Goal: Task Accomplishment & Management: Use online tool/utility

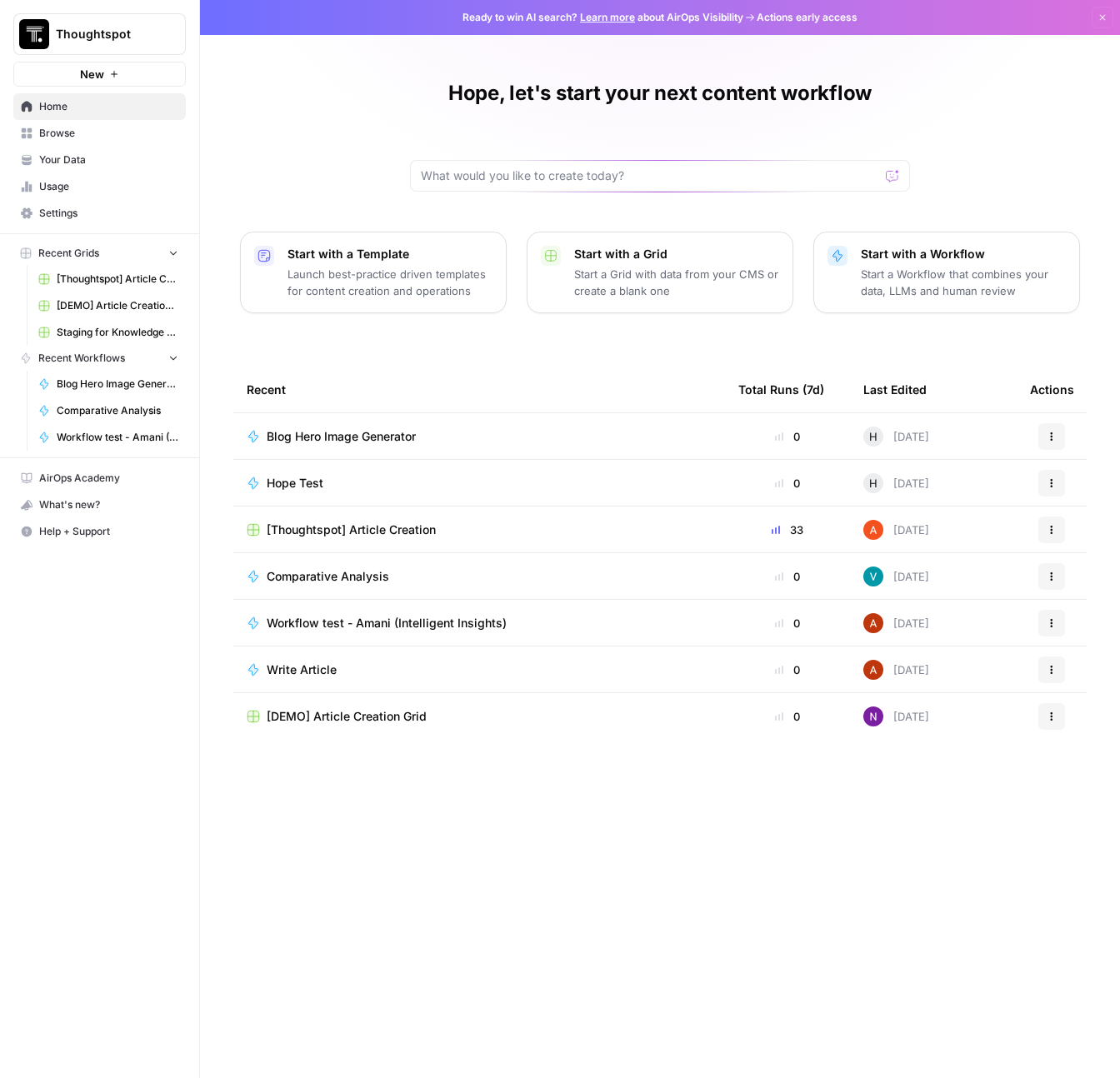
click at [386, 530] on span "[Thoughtspot] Article Creation" at bounding box center [351, 530] width 169 height 17
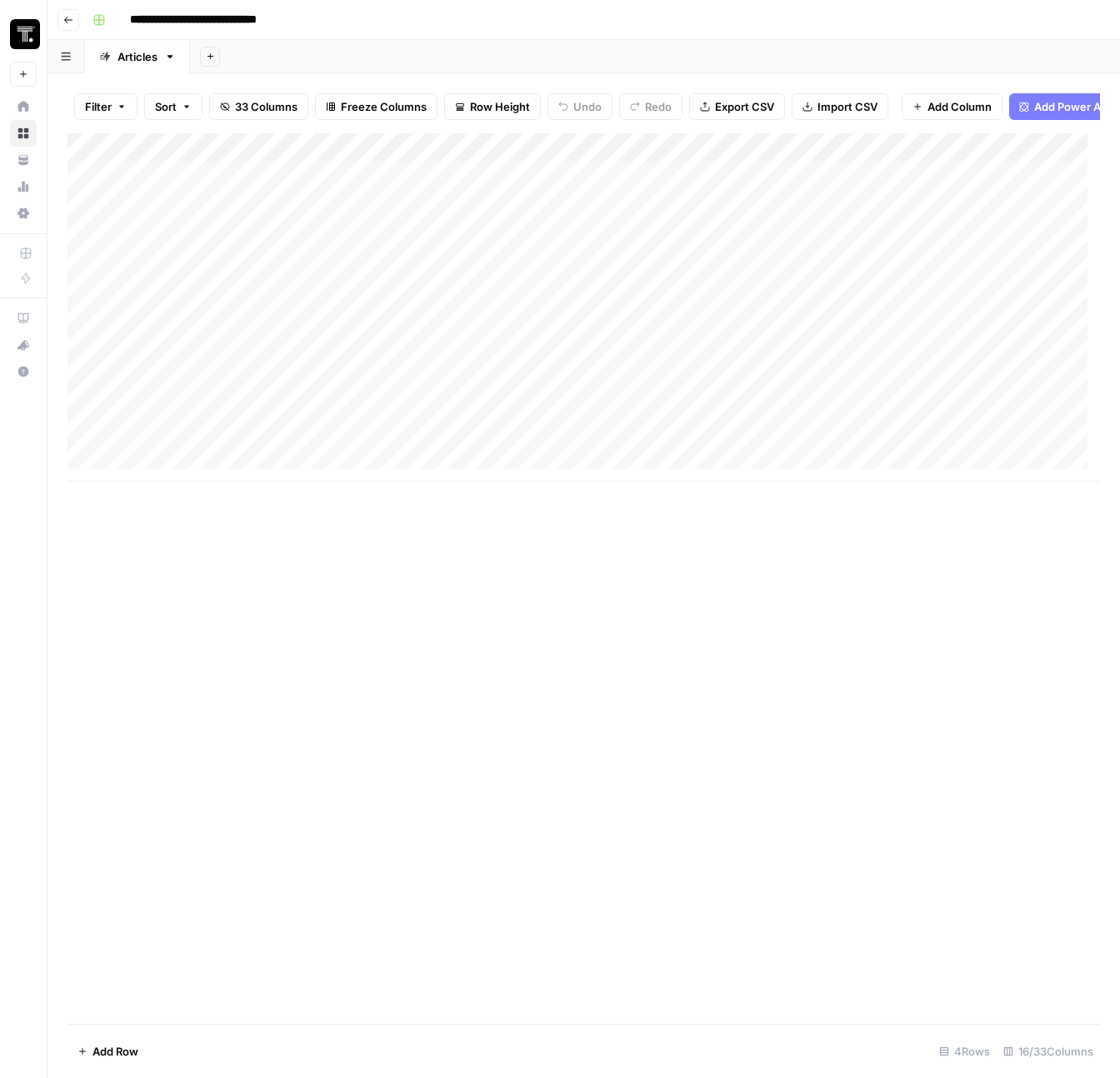
scroll to position [3, 0]
click at [526, 262] on div "Add Column" at bounding box center [584, 307] width 1032 height 348
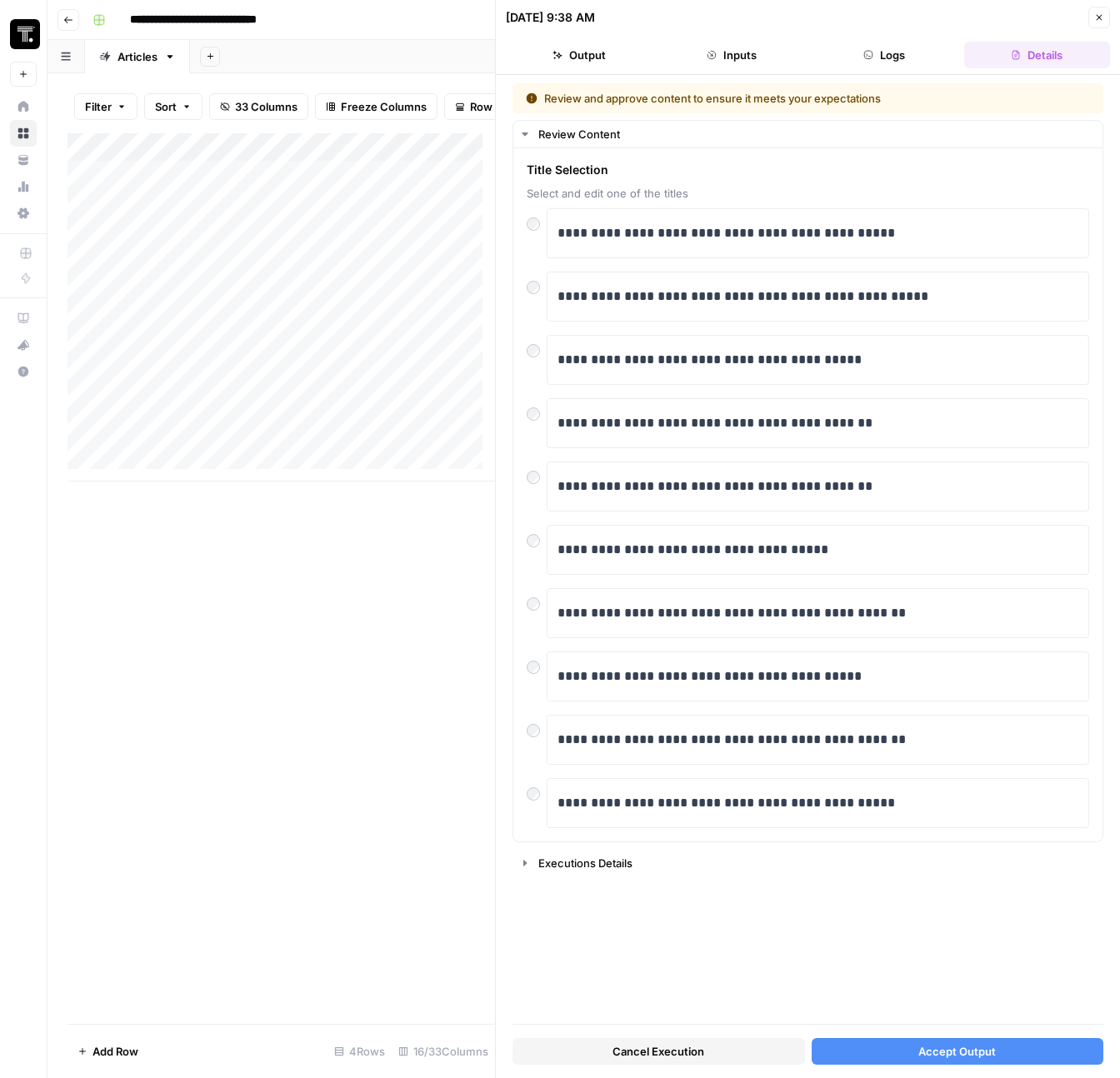
click at [970, 1046] on span "Accept Output" at bounding box center [957, 1051] width 78 height 17
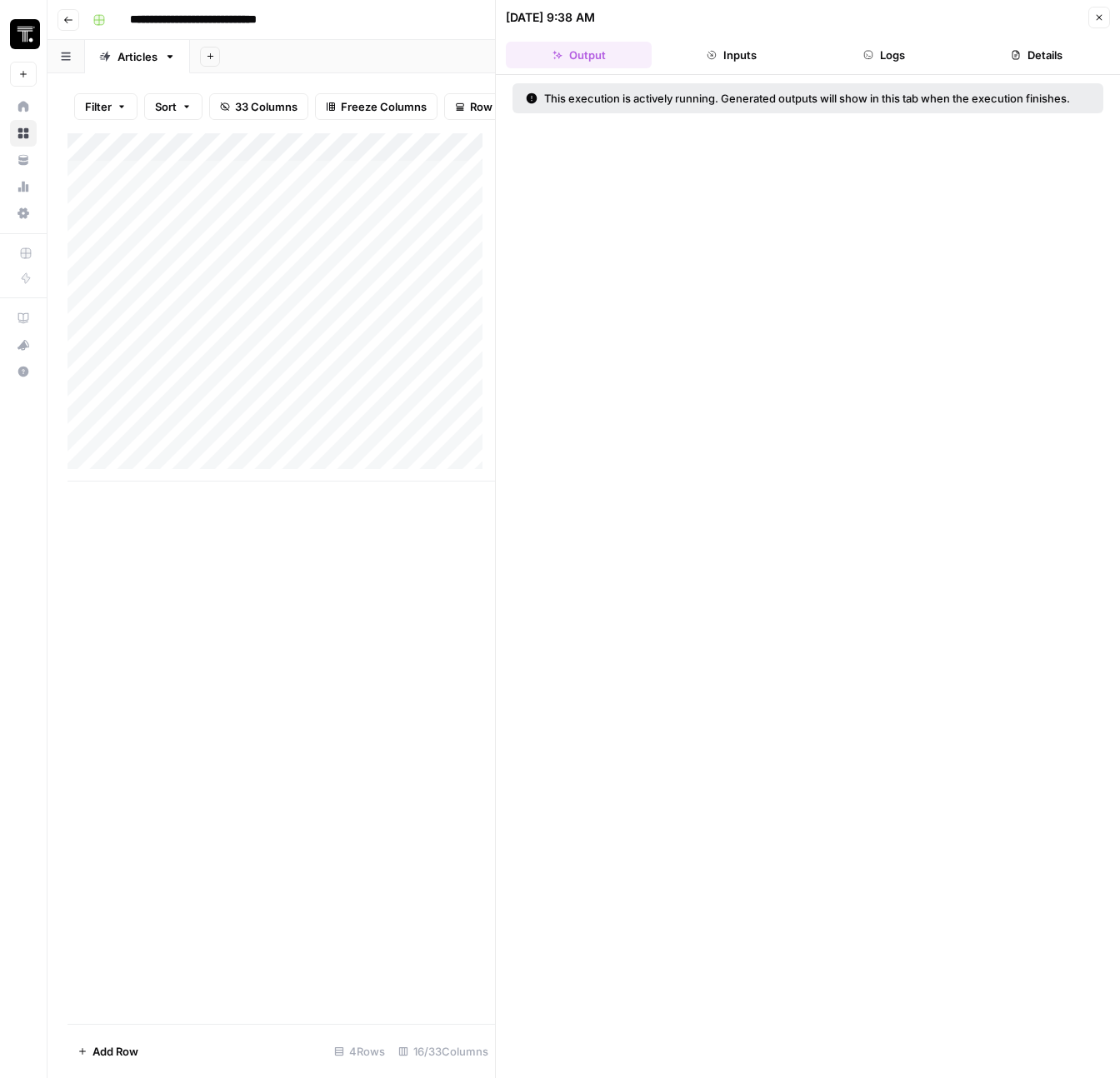
click at [1103, 24] on button "Close" at bounding box center [1099, 18] width 22 height 22
